Goal: Transaction & Acquisition: Purchase product/service

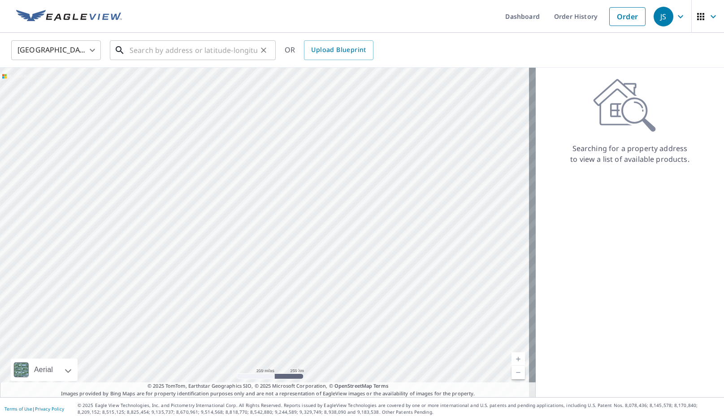
click at [138, 50] on input "text" at bounding box center [194, 50] width 128 height 25
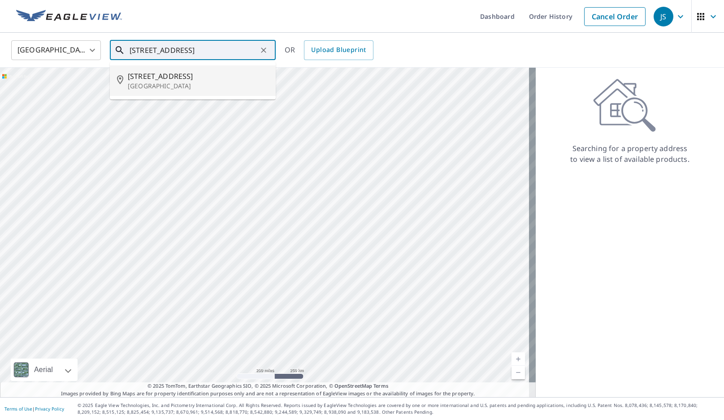
click at [176, 78] on span "[STREET_ADDRESS]" at bounding box center [198, 76] width 141 height 11
type input "[STREET_ADDRESS]"
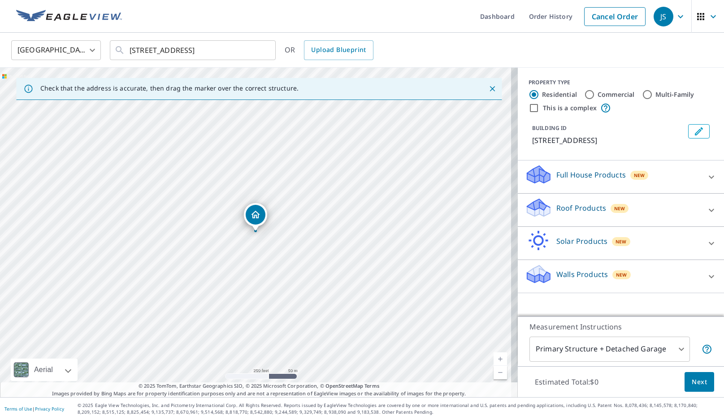
click at [558, 207] on p "Roof Products" at bounding box center [581, 208] width 50 height 11
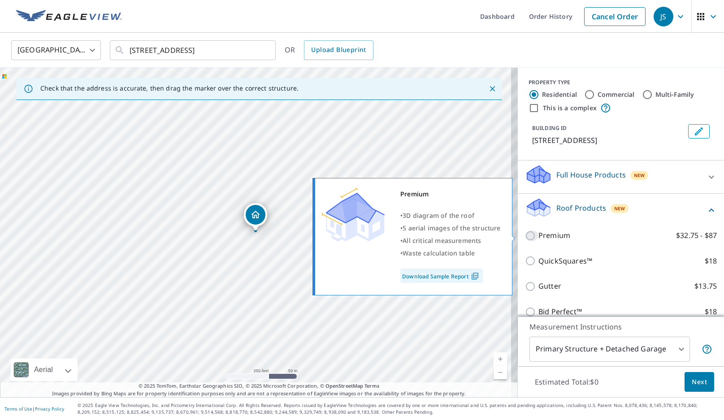
click at [525, 235] on input "Premium $32.75 - $87" at bounding box center [531, 235] width 13 height 11
checkbox input "true"
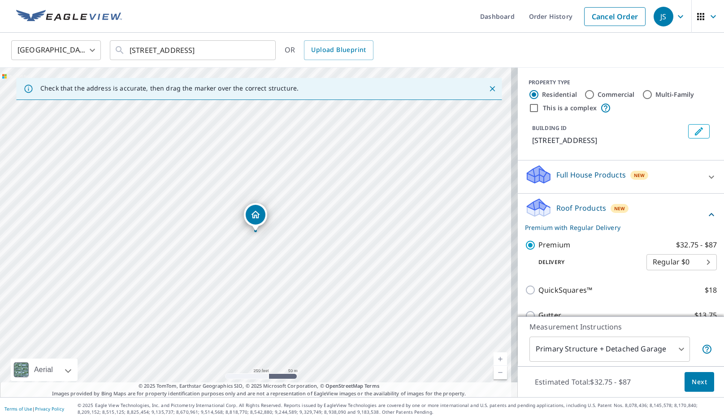
click at [698, 382] on span "Next" at bounding box center [699, 382] width 15 height 11
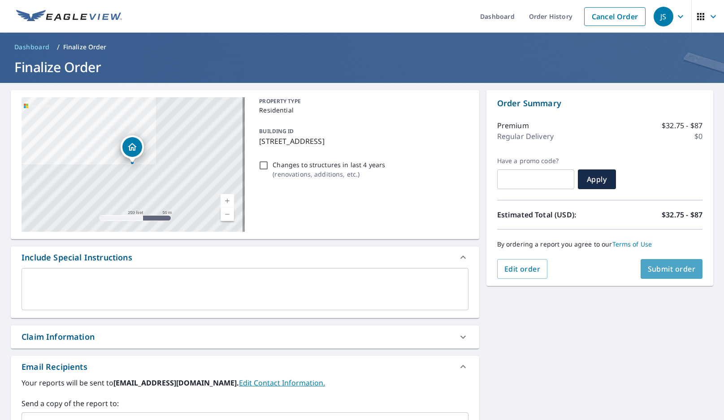
click at [658, 266] on span "Submit order" at bounding box center [672, 269] width 48 height 10
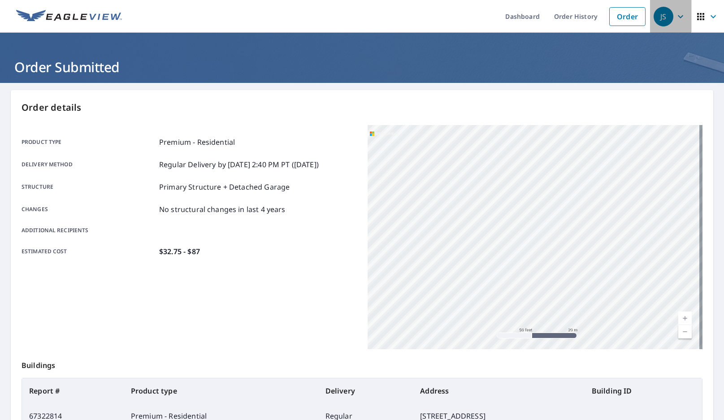
click at [675, 16] on icon "button" at bounding box center [680, 16] width 11 height 11
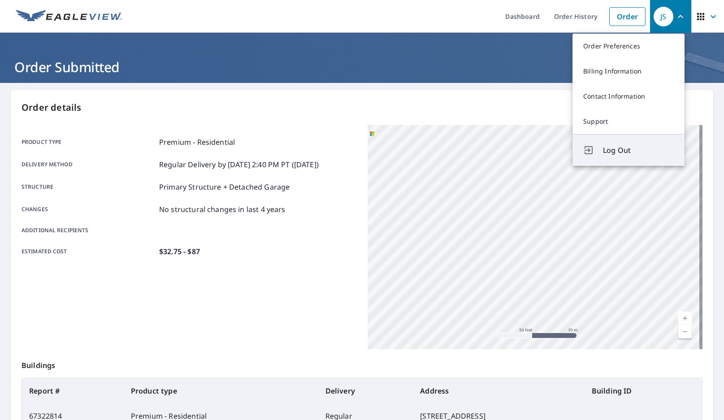
click at [613, 150] on span "Log Out" at bounding box center [638, 150] width 71 height 11
